Goal: Task Accomplishment & Management: Manage account settings

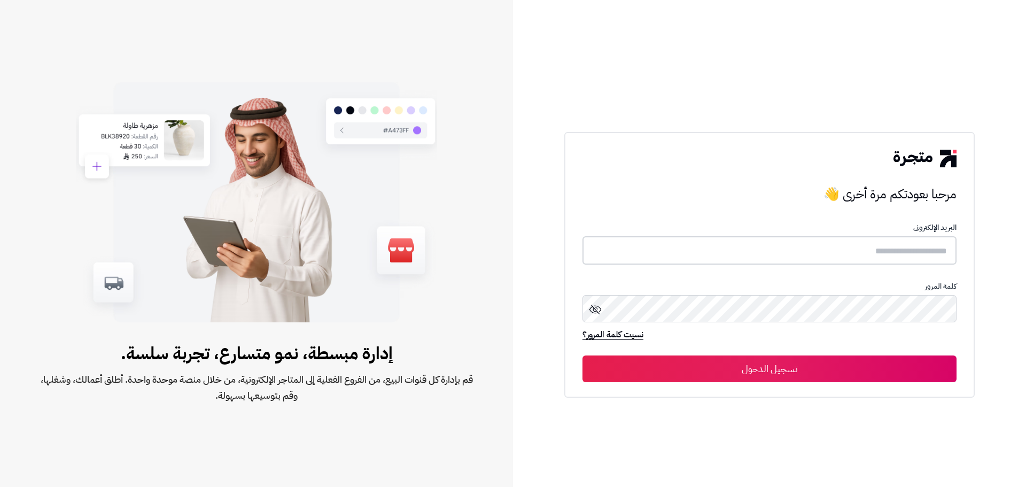
type input "**********"
click at [747, 374] on button "تسجيل الدخول" at bounding box center [770, 368] width 374 height 27
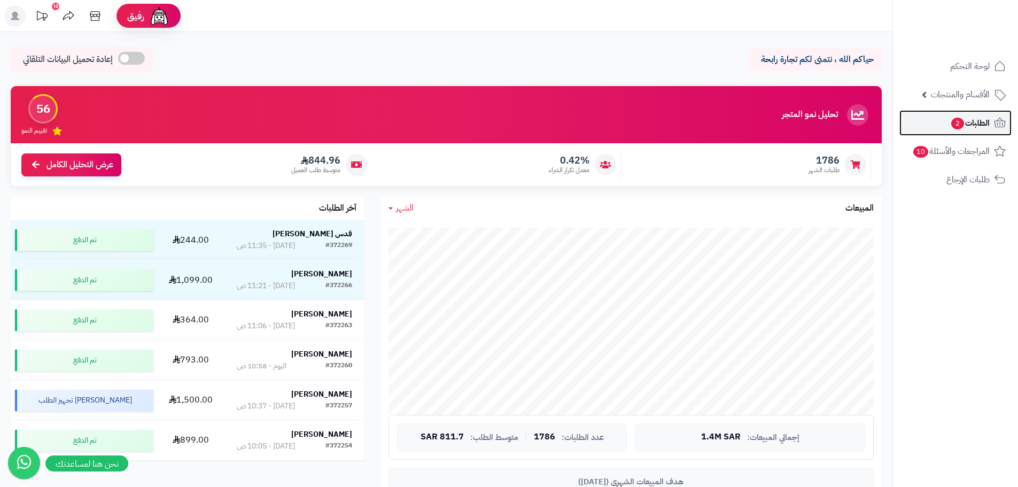
click at [977, 126] on span "الطلبات 2" at bounding box center [970, 122] width 40 height 15
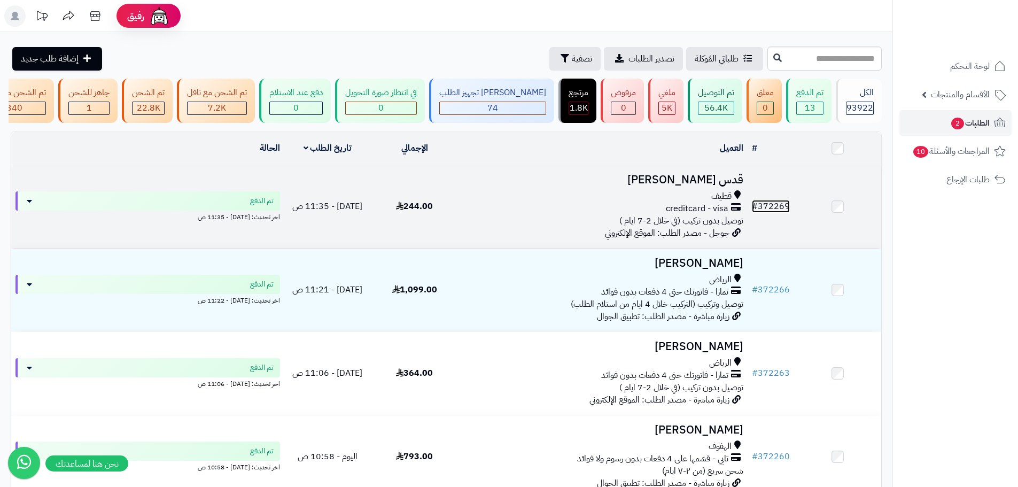
click at [782, 212] on link "# 372269" at bounding box center [771, 206] width 38 height 13
